Goal: Navigation & Orientation: Go to known website

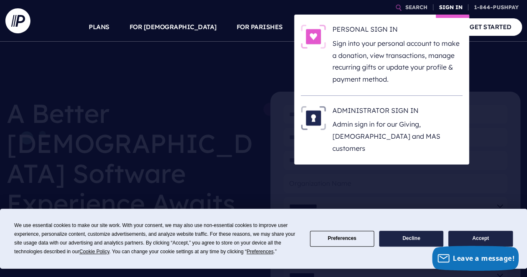
click at [447, 7] on link "SIGN IN" at bounding box center [451, 7] width 30 height 15
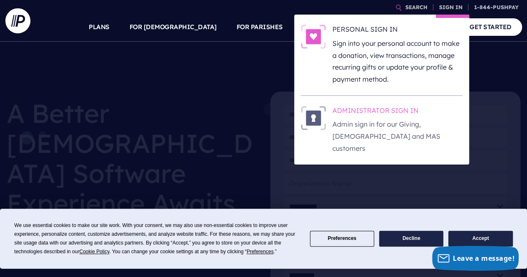
click at [381, 129] on p "Admin sign in for our Giving, [DEMOGRAPHIC_DATA] and MAS customers" at bounding box center [397, 136] width 130 height 36
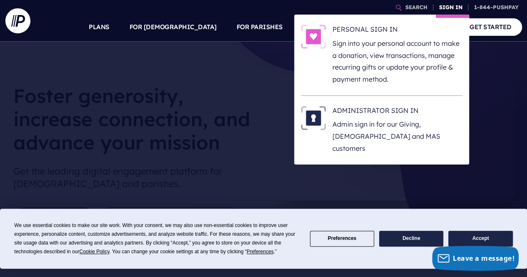
click at [448, 7] on link "SIGN IN" at bounding box center [451, 7] width 30 height 15
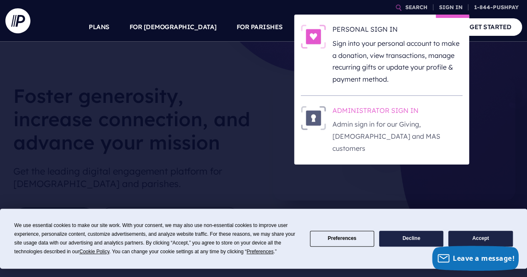
click at [311, 116] on img at bounding box center [313, 118] width 25 height 24
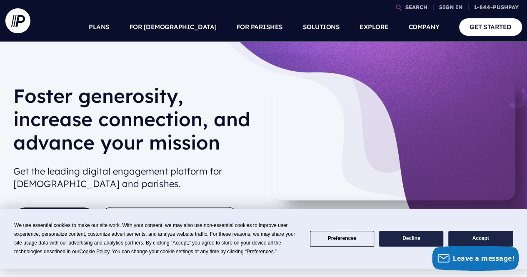
click at [474, 236] on button "Accept" at bounding box center [480, 239] width 64 height 16
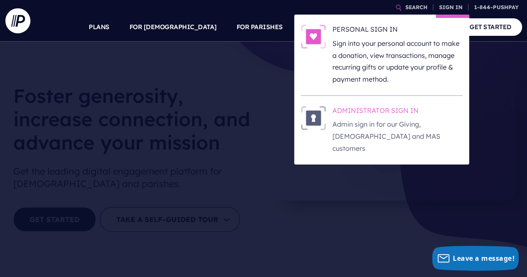
click at [355, 124] on p "Admin sign in for our Giving, [DEMOGRAPHIC_DATA] and MAS customers" at bounding box center [397, 136] width 130 height 36
